Goal: Subscribe to service/newsletter

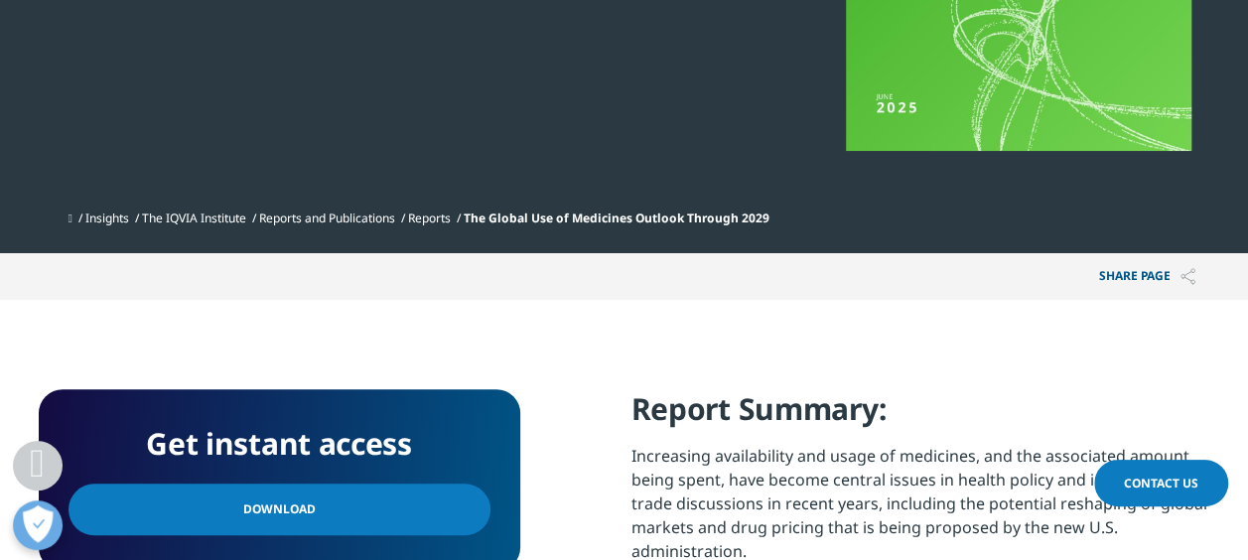
scroll to position [979, 0]
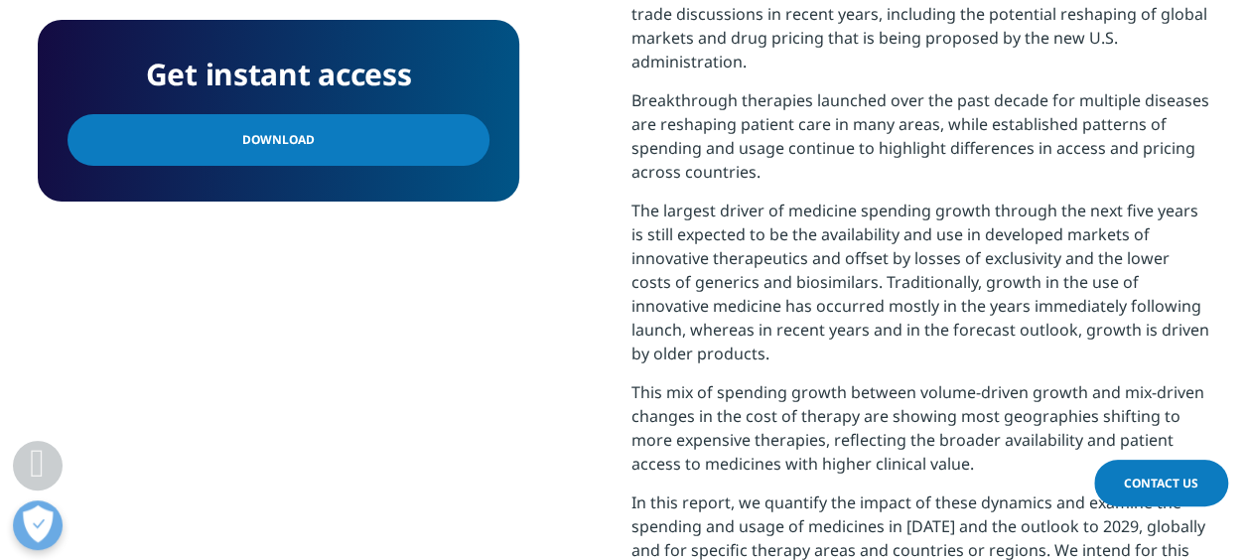
click at [247, 147] on span "Download" at bounding box center [278, 140] width 72 height 22
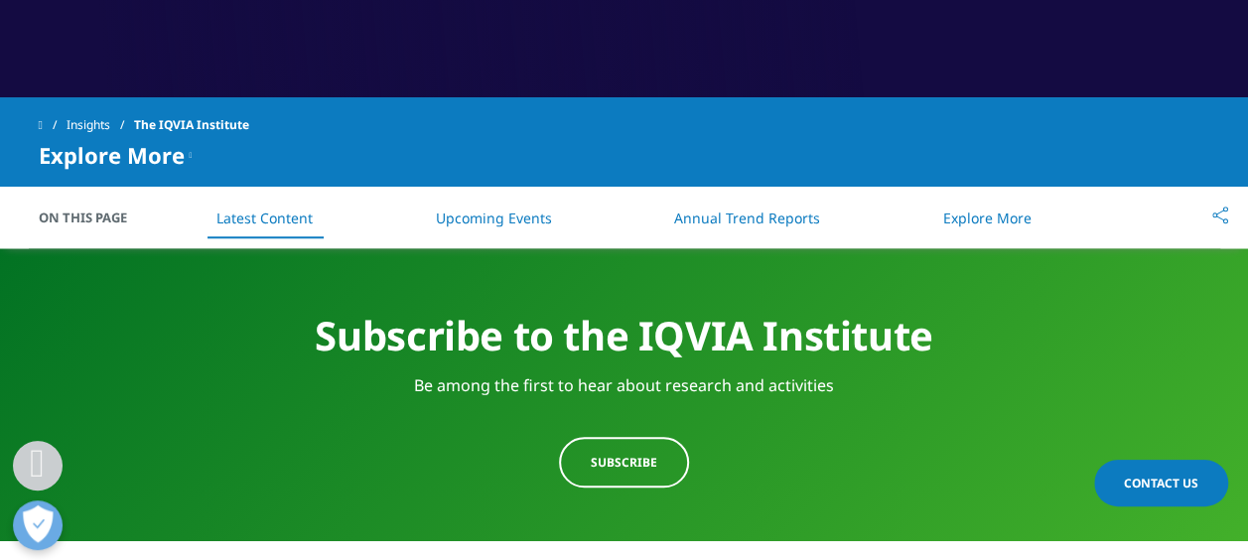
scroll to position [794, 0]
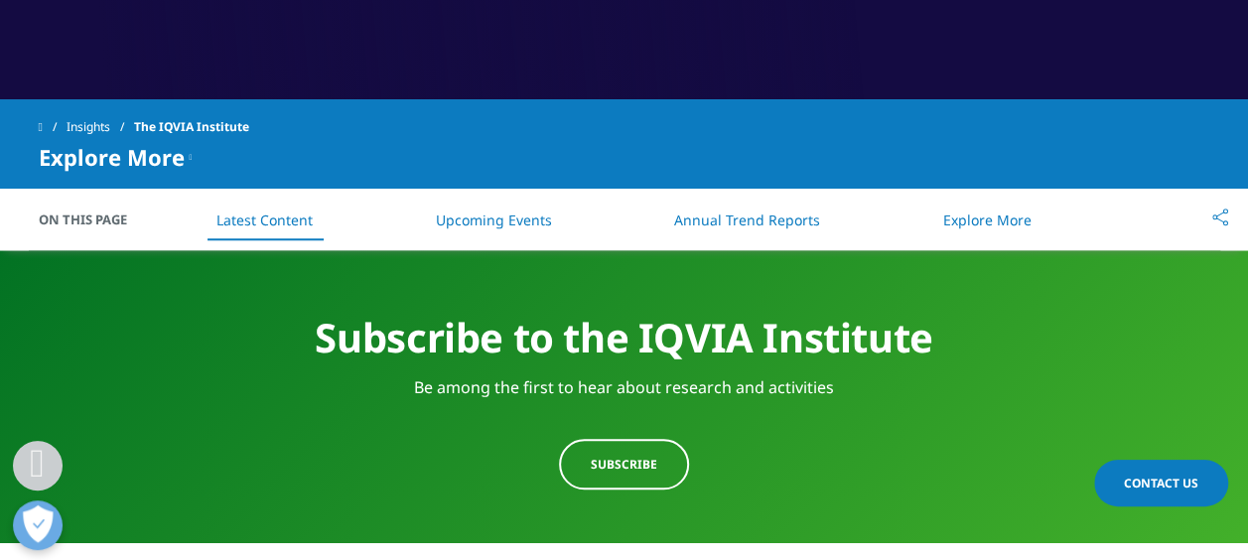
click at [607, 463] on span "Subscribe" at bounding box center [624, 464] width 67 height 17
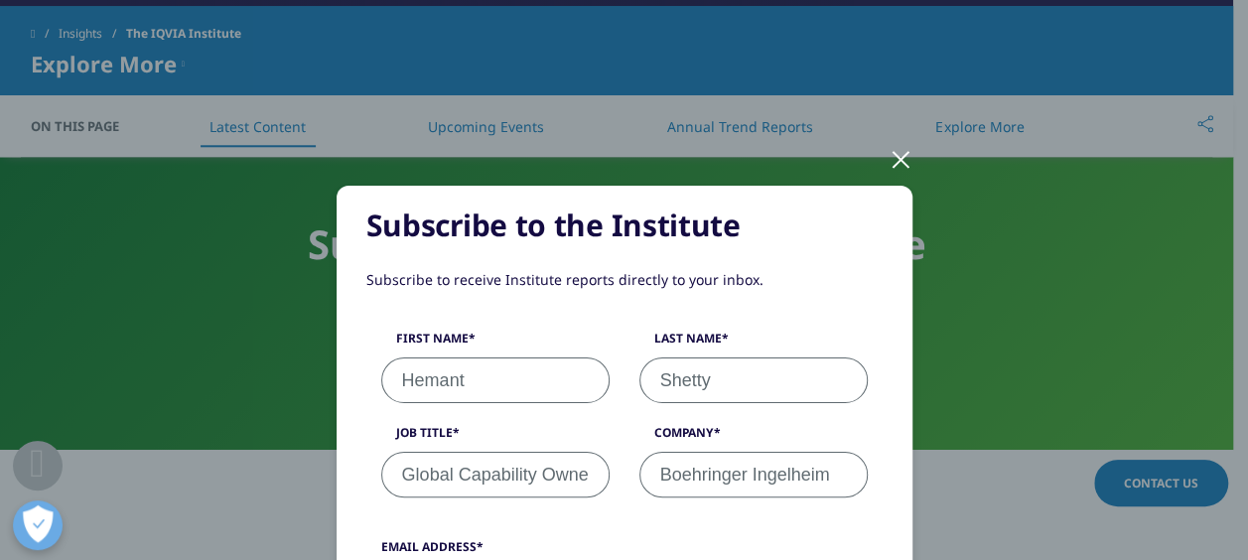
scroll to position [926, 0]
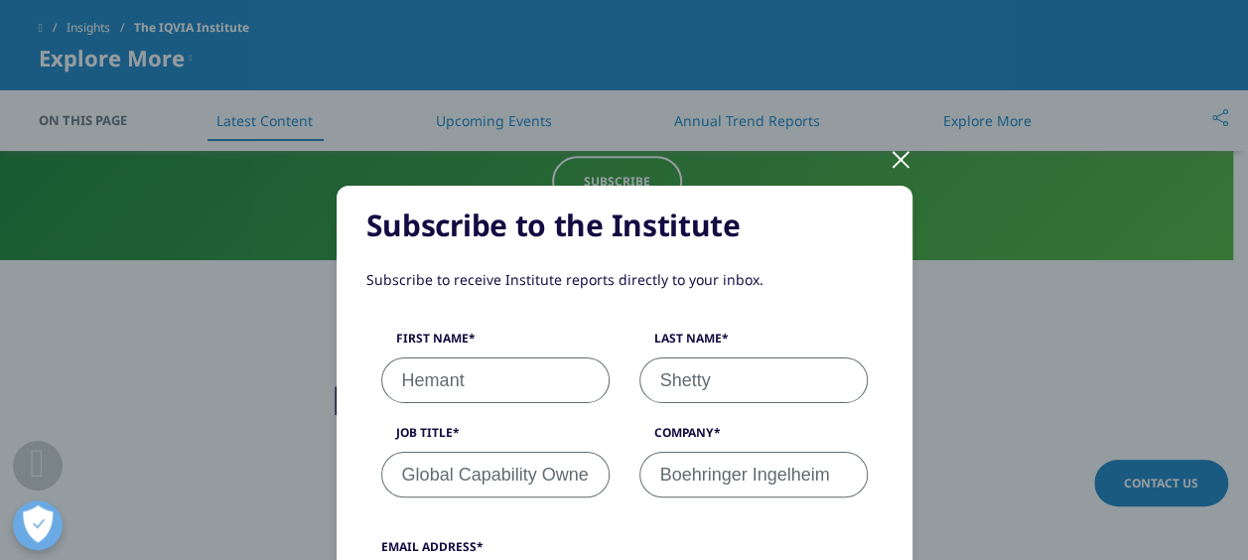
drag, startPoint x: 836, startPoint y: 215, endPoint x: 706, endPoint y: 147, distance: 147.0
click at [808, 305] on div "Subscribe to receive Institute reports directly to your inbox." at bounding box center [624, 299] width 516 height 61
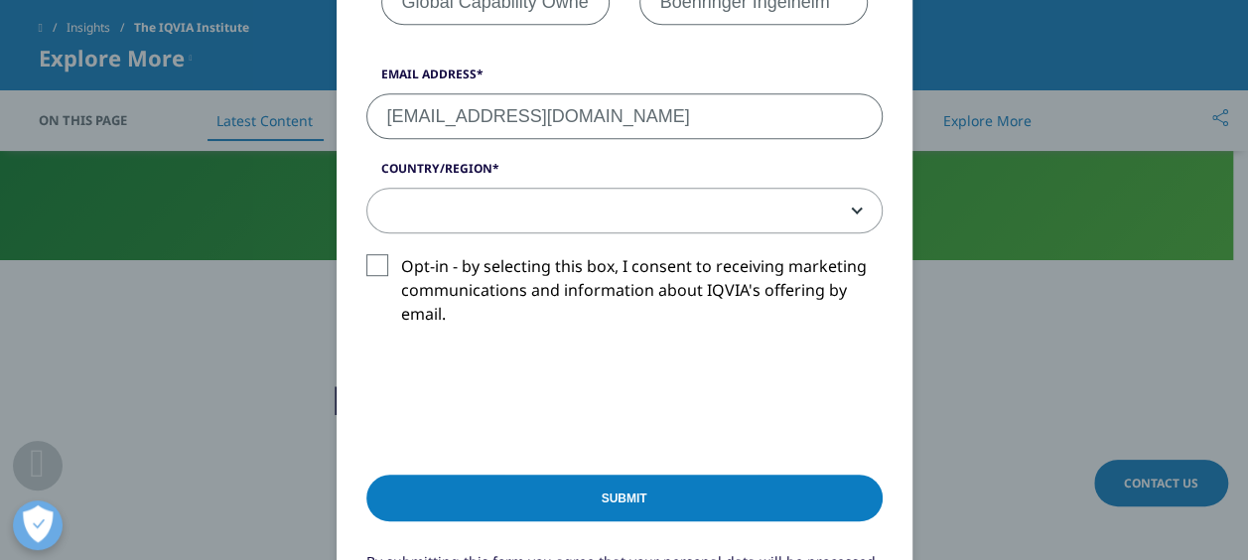
scroll to position [479, 0]
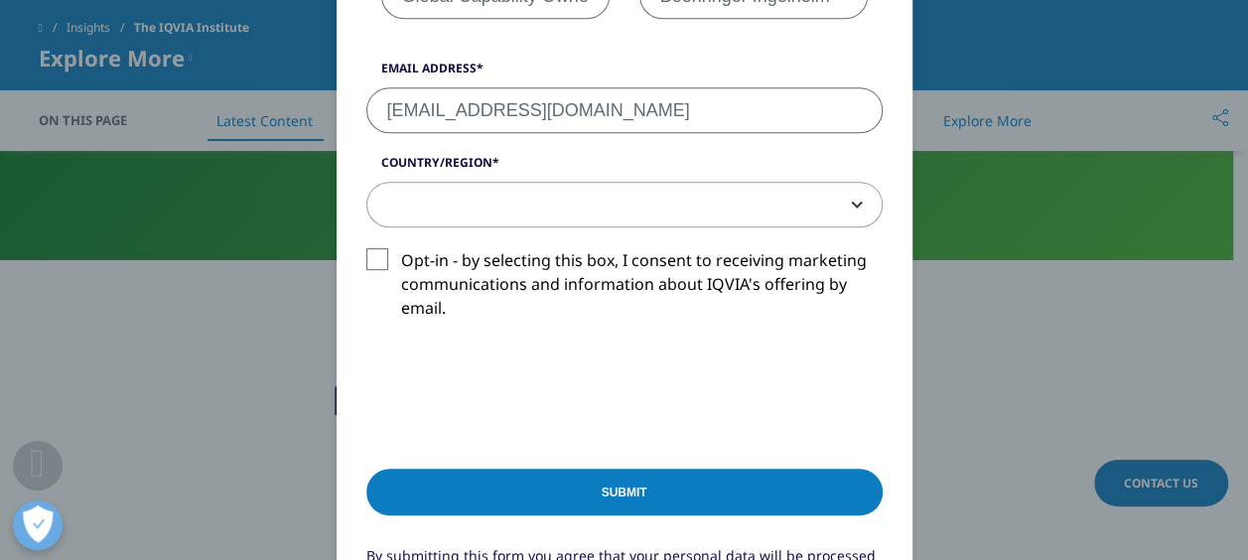
click at [802, 200] on span at bounding box center [624, 206] width 514 height 46
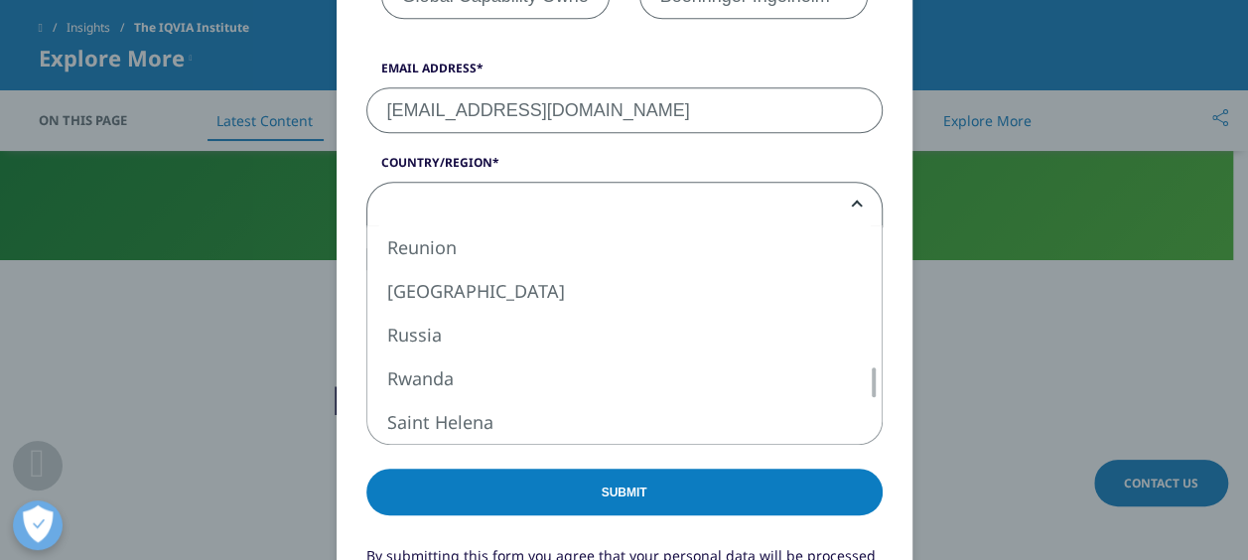
click at [596, 194] on span at bounding box center [624, 206] width 514 height 46
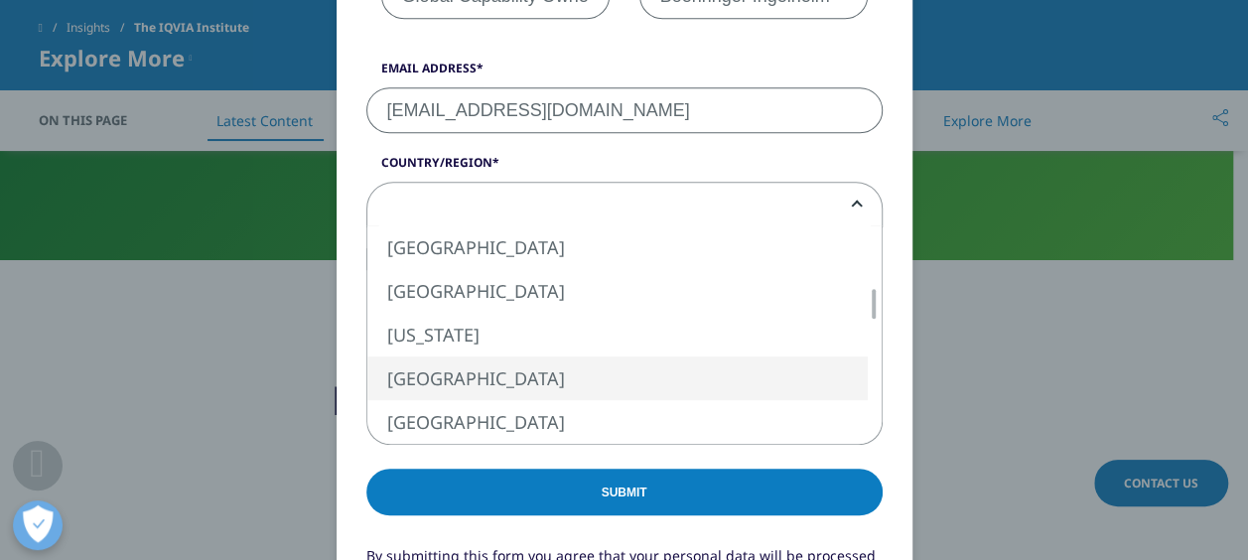
select select "[GEOGRAPHIC_DATA]"
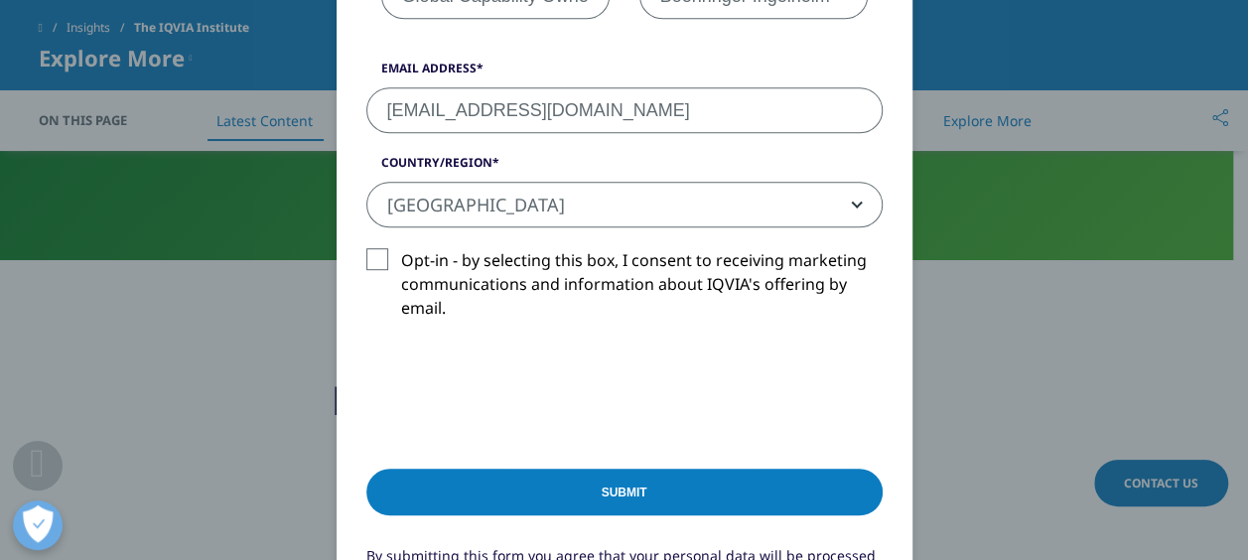
click at [576, 483] on input "Submit" at bounding box center [624, 492] width 516 height 47
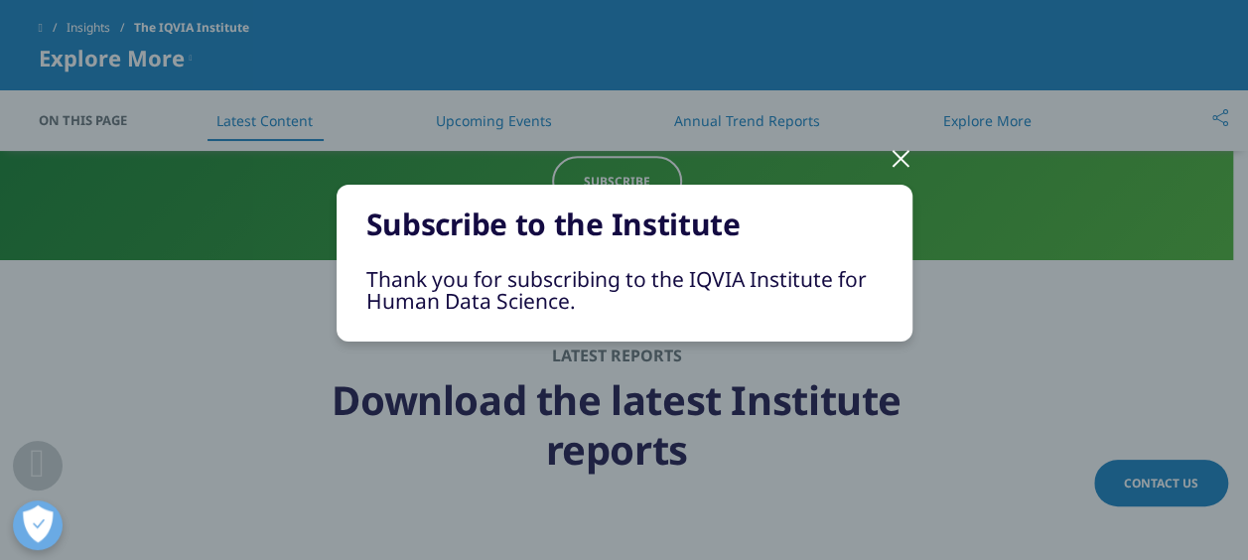
scroll to position [1, 0]
click at [897, 145] on div at bounding box center [901, 157] width 23 height 55
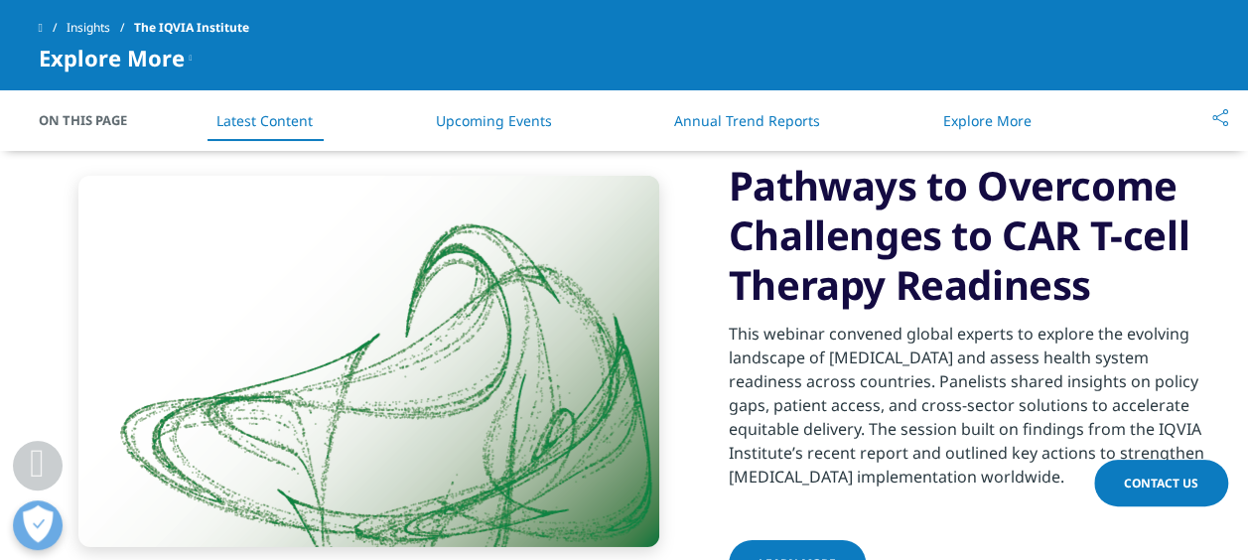
scroll to position [3441, 0]
